Goal: Check status: Check status

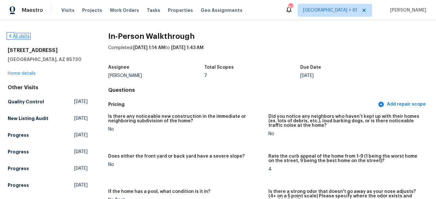
click at [18, 38] on link "All visits" at bounding box center [19, 36] width 22 height 4
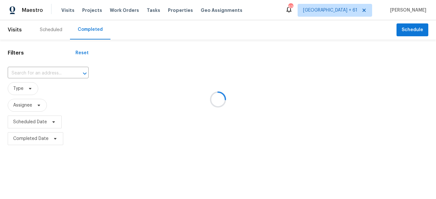
click at [60, 71] on div at bounding box center [218, 99] width 436 height 199
drag, startPoint x: 60, startPoint y: 71, endPoint x: 139, endPoint y: 112, distance: 89.4
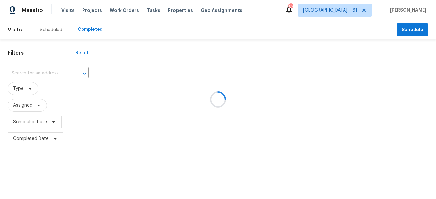
click at [139, 112] on div at bounding box center [218, 99] width 436 height 199
click at [42, 73] on div at bounding box center [218, 99] width 436 height 199
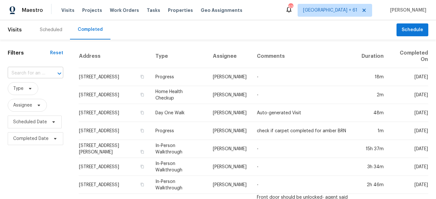
click at [33, 76] on input "text" at bounding box center [27, 73] width 38 height 10
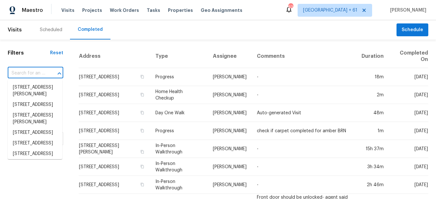
paste input "7977 Sweet Rose Ln, Jacksonville, FL 32244"
type input "7977 Sweet Rose Ln, Jacksonville, FL 32244"
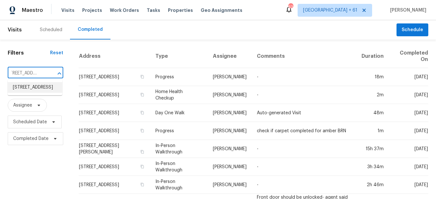
click at [41, 93] on li "7977 Sweet Rose Ln, Jacksonville, FL 32244" at bounding box center [35, 87] width 55 height 11
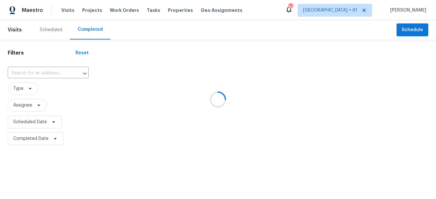
type input "7977 Sweet Rose Ln, Jacksonville, FL 32244"
